Goal: Task Accomplishment & Management: Complete application form

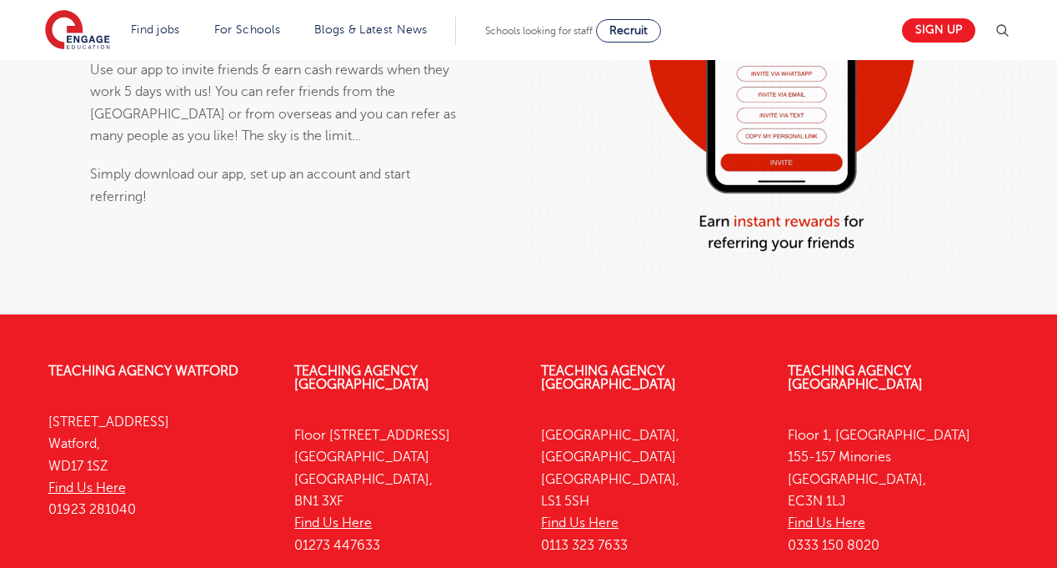
scroll to position [1332, 0]
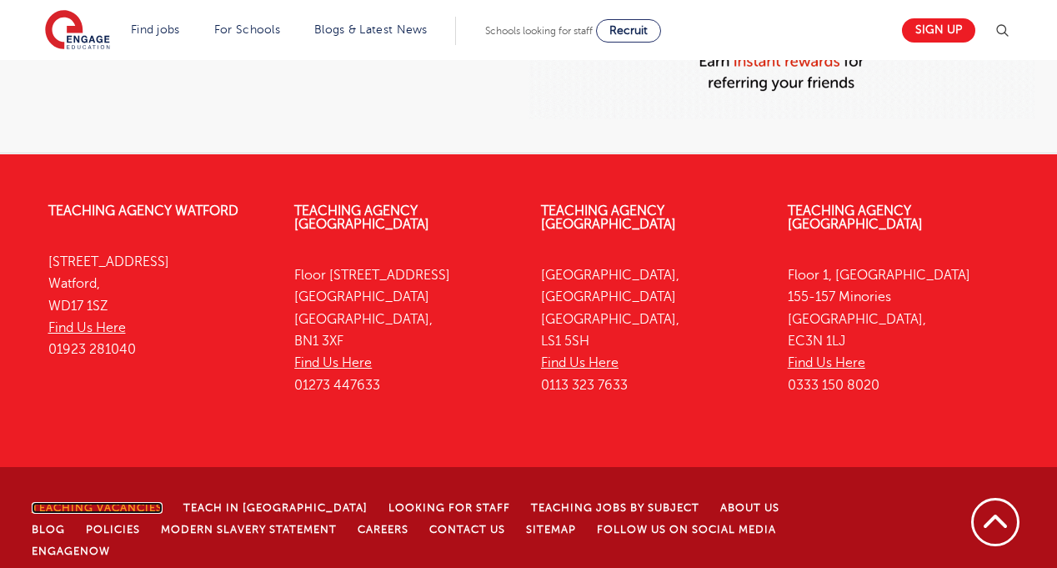
click at [138, 502] on link "Teaching Vacancies" at bounding box center [97, 508] width 131 height 12
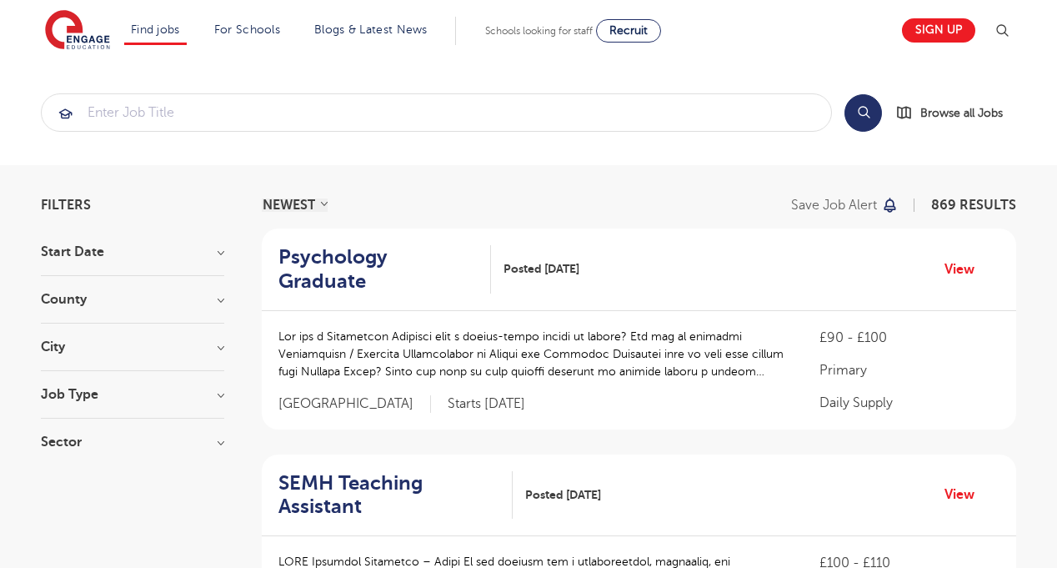
click at [932, 78] on section "Search Browse all Jobs" at bounding box center [528, 112] width 1057 height 105
click at [83, 344] on h3 "City" at bounding box center [132, 346] width 183 height 13
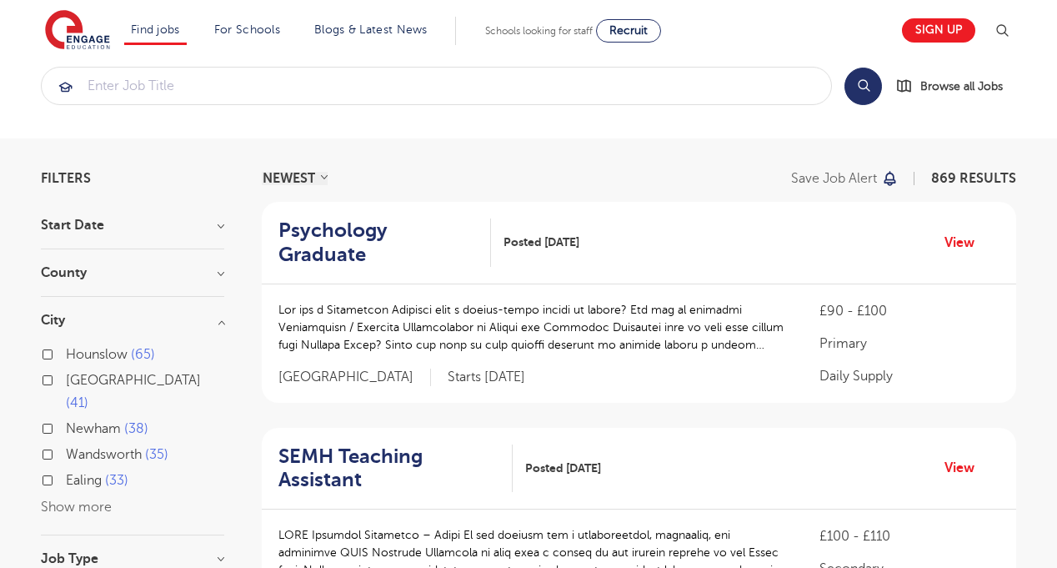
scroll to position [63, 0]
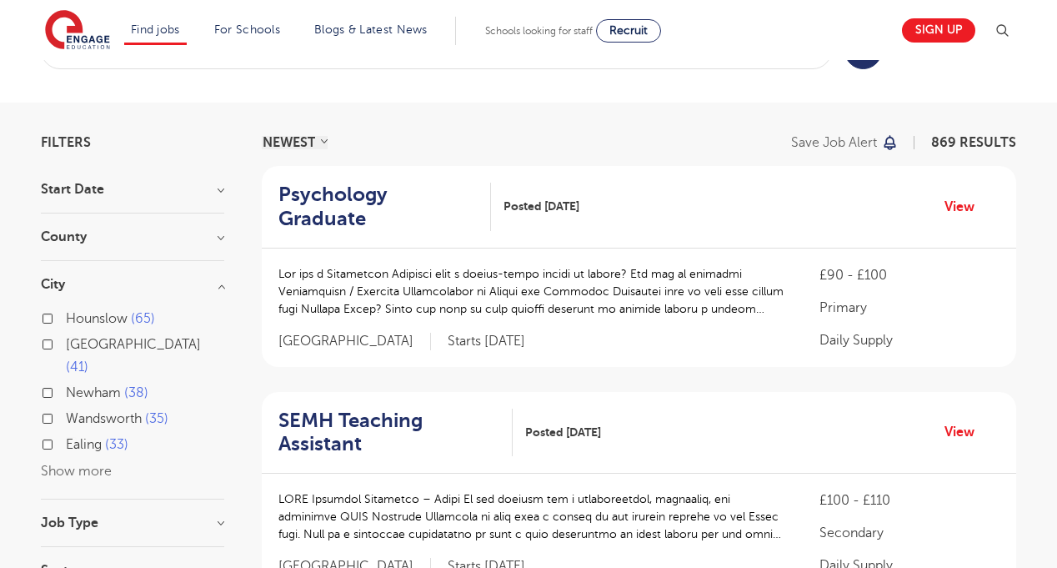
click at [96, 464] on button "Show more" at bounding box center [76, 471] width 71 height 15
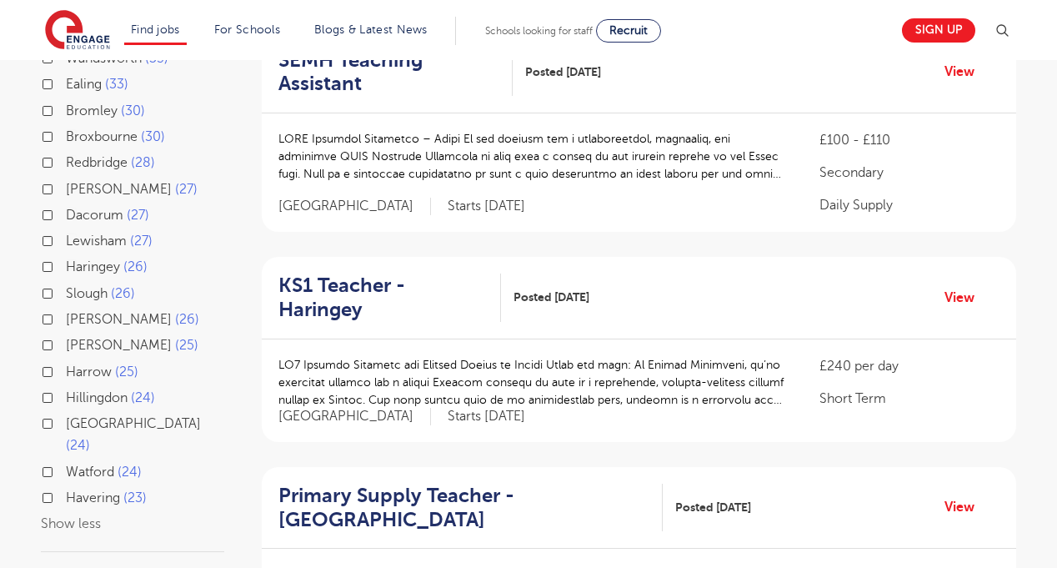
scroll to position [221, 0]
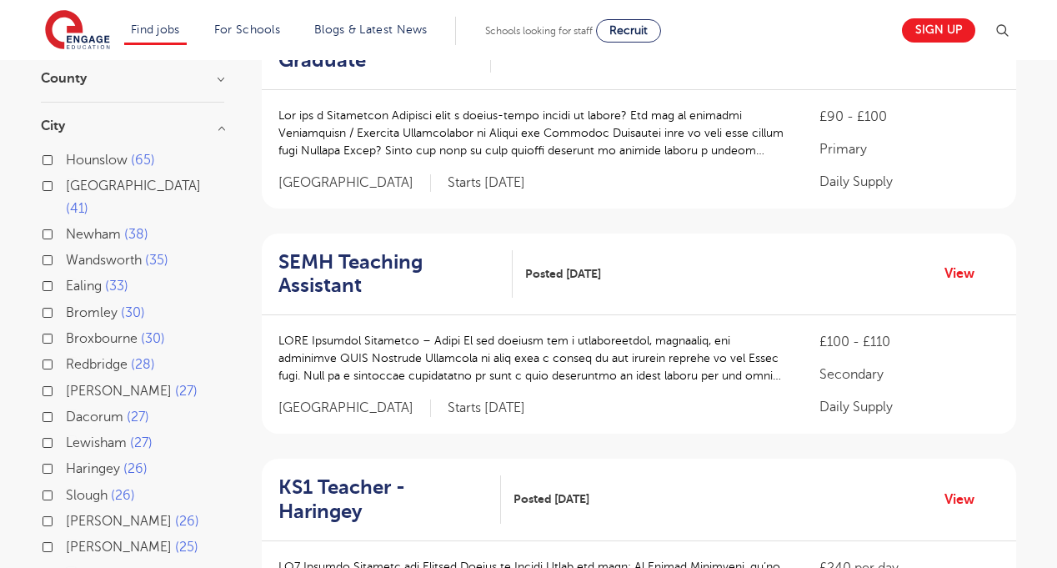
click at [66, 185] on label "Leeds 41" at bounding box center [145, 197] width 158 height 44
click at [66, 185] on input "Leeds 41" at bounding box center [71, 183] width 11 height 11
checkbox input "true"
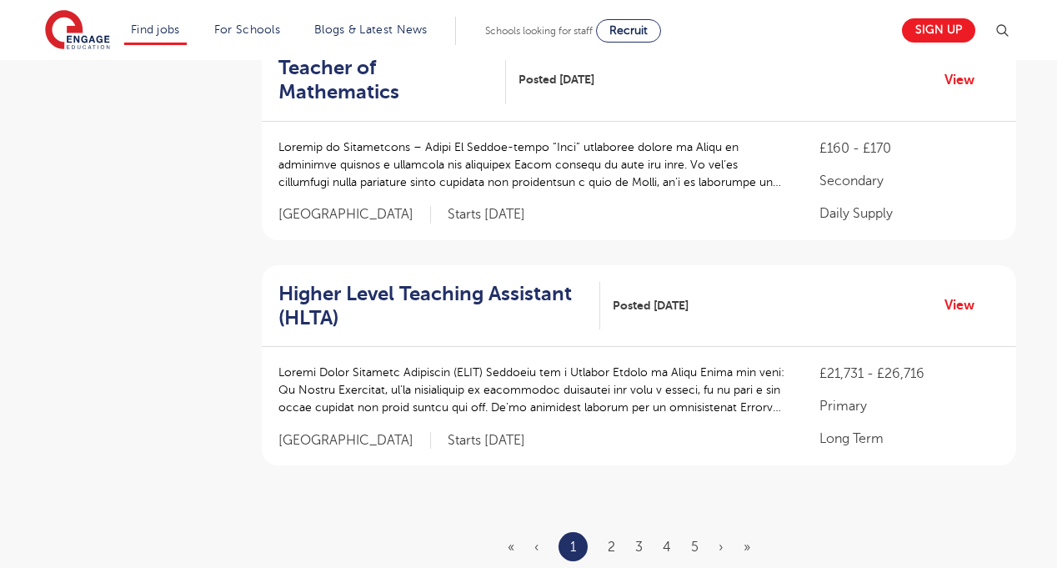
scroll to position [1956, 0]
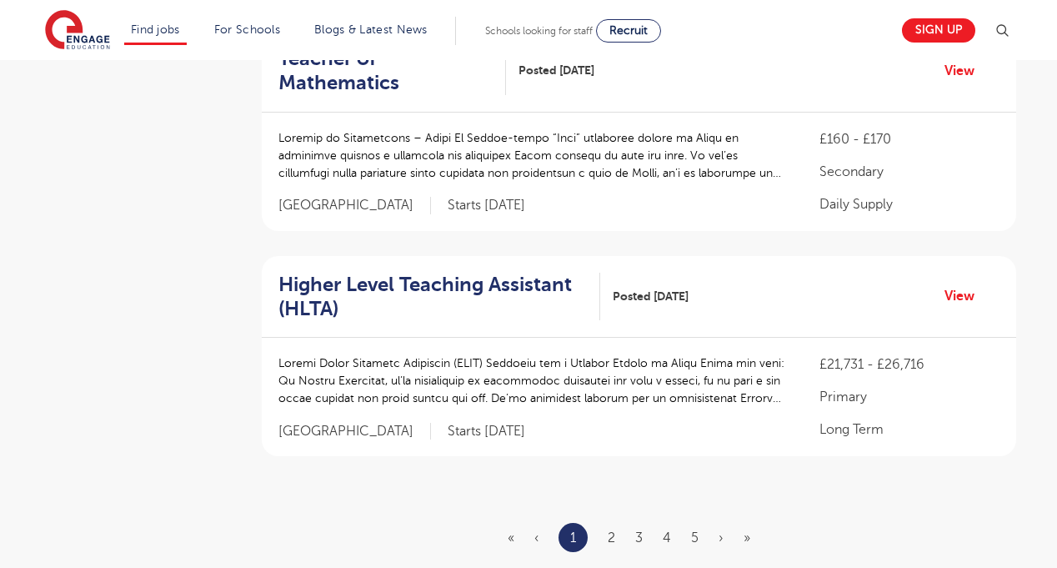
click at [617, 523] on ul "« ‹ 1 2 3 4 5 › »" at bounding box center [639, 537] width 263 height 29
click at [610, 530] on link "2" at bounding box center [612, 537] width 8 height 15
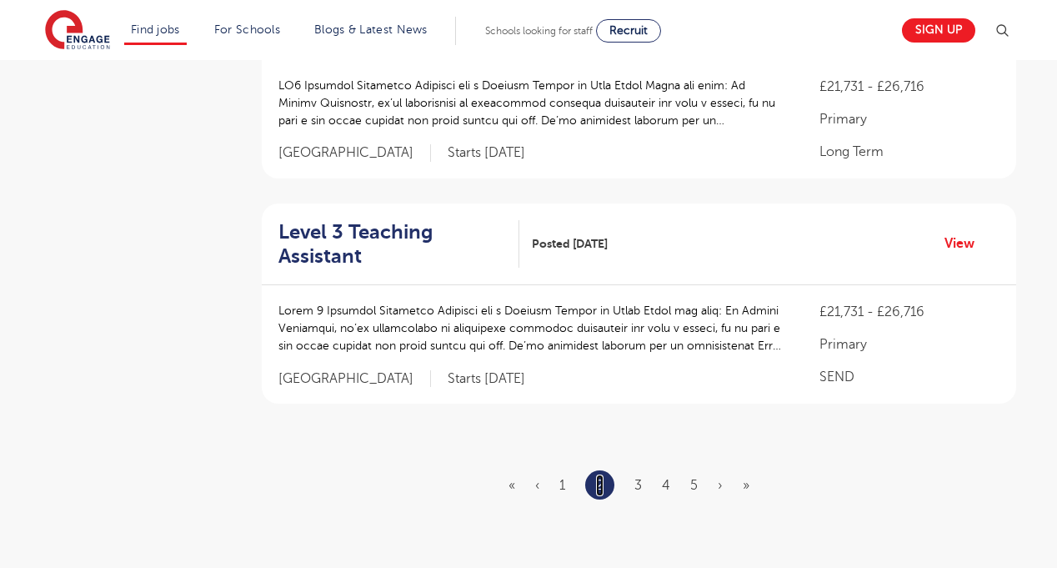
scroll to position [2009, 0]
click at [565, 477] on link "1" at bounding box center [563, 484] width 6 height 15
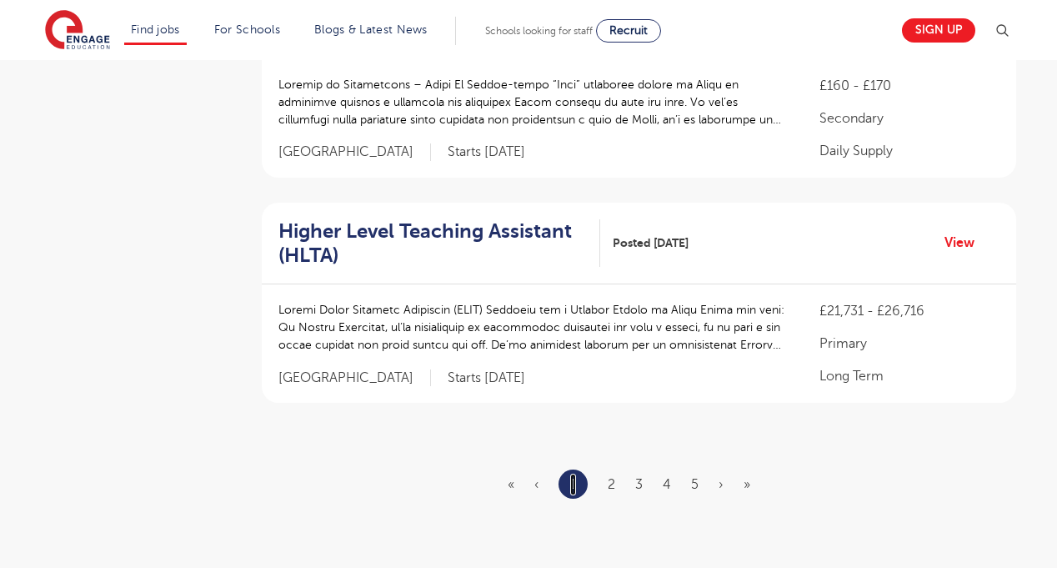
scroll to position [0, 0]
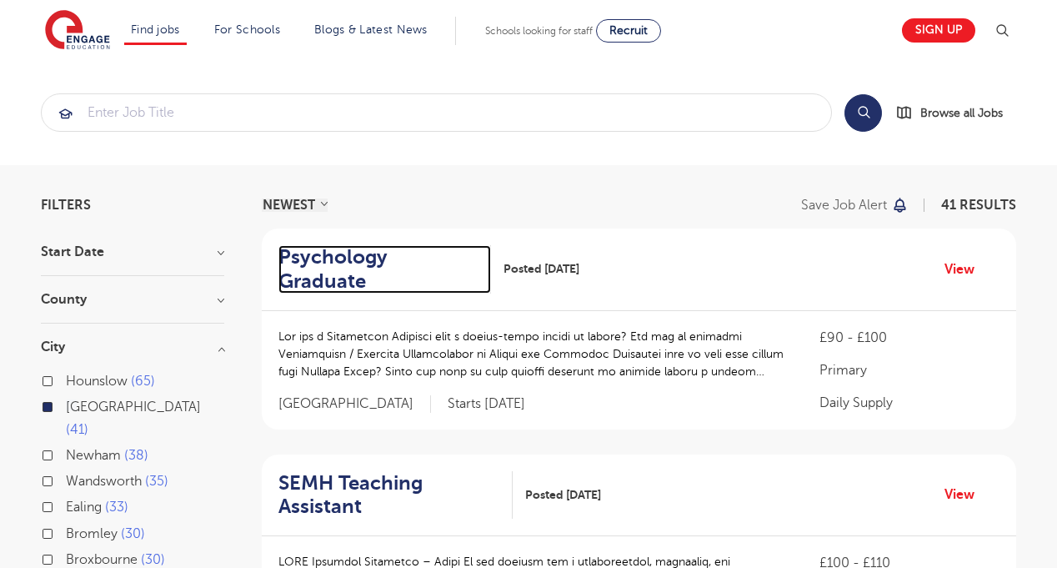
click at [421, 257] on h2 "Psychology Graduate" at bounding box center [378, 269] width 199 height 48
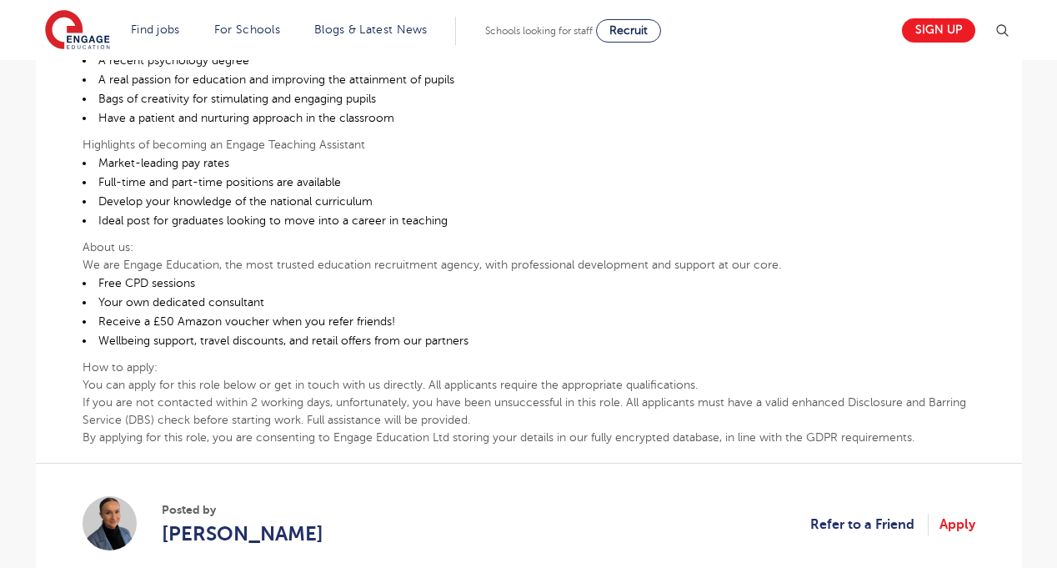
scroll to position [620, 0]
click at [957, 525] on link "Apply" at bounding box center [958, 526] width 36 height 22
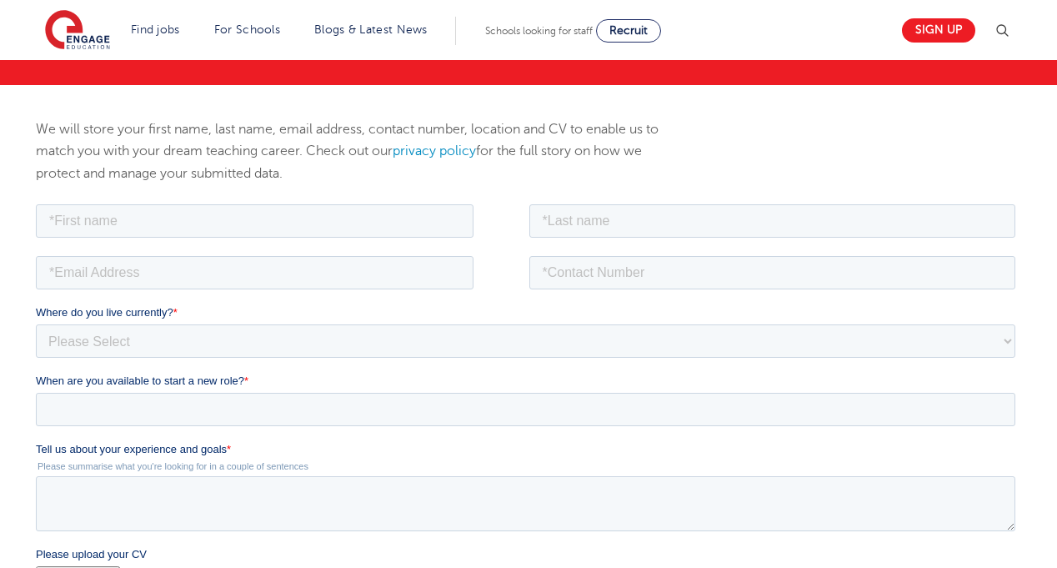
scroll to position [74, 0]
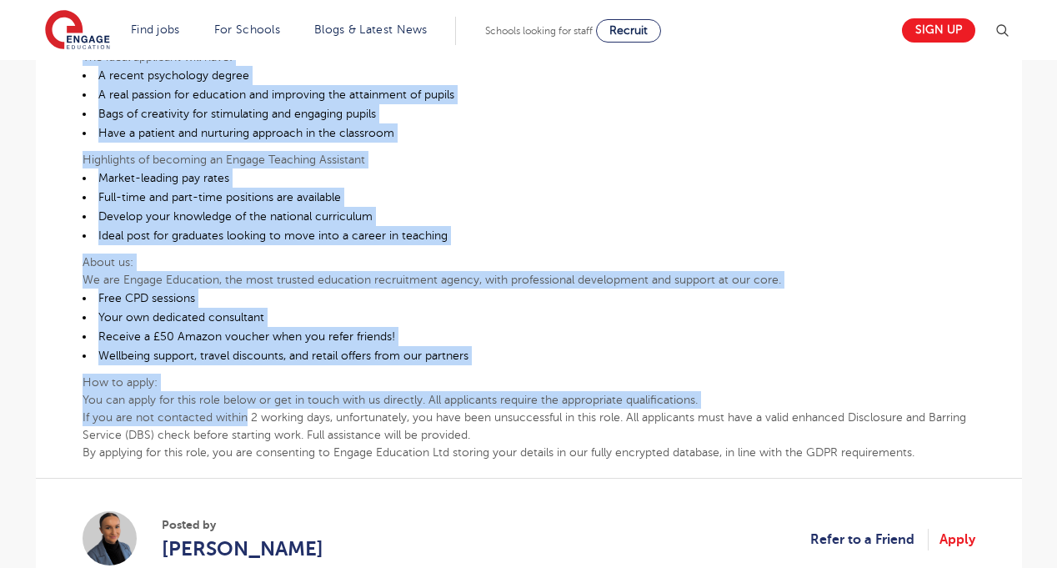
scroll to position [610, 0]
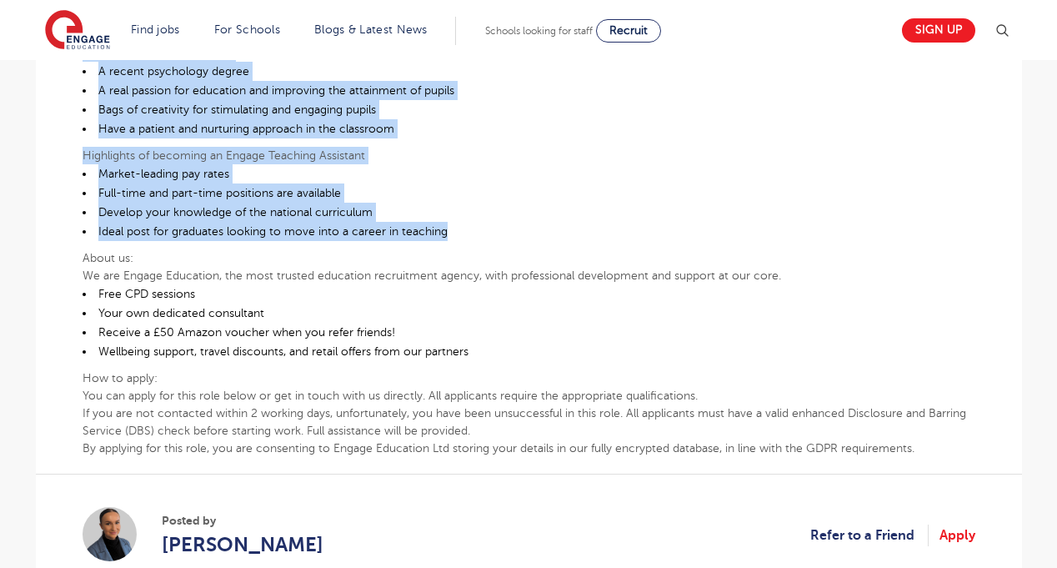
drag, startPoint x: 84, startPoint y: 306, endPoint x: 495, endPoint y: 239, distance: 416.5
click at [495, 239] on div "Are you a Psychology Graduate with a second-class degree or higher? Are you an …" at bounding box center [529, 164] width 893 height 585
copy div "Are you a Psychology Graduate with a second-class degree or higher? Are you an …"
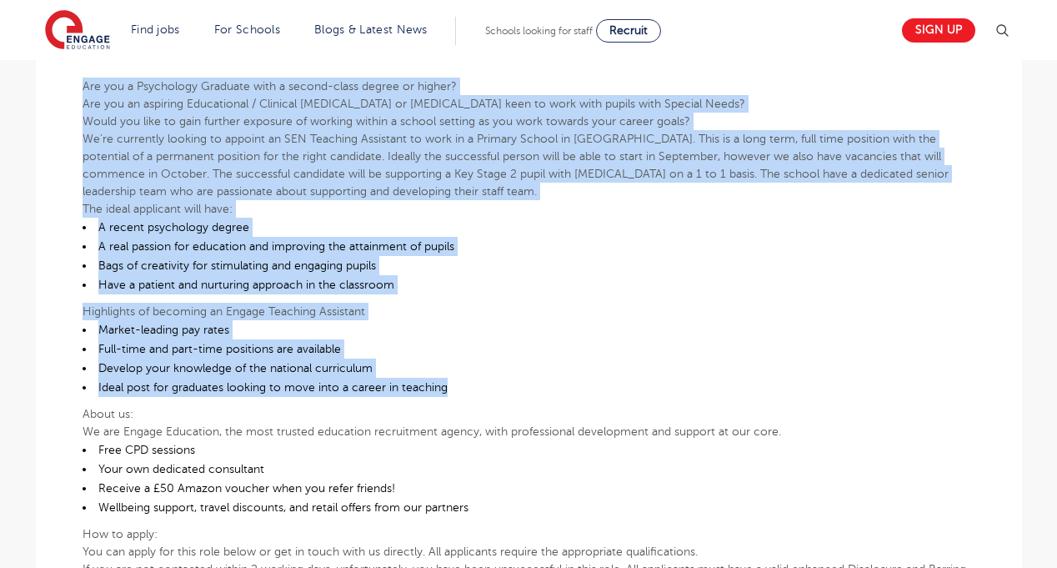
scroll to position [434, 0]
